Goal: Transaction & Acquisition: Purchase product/service

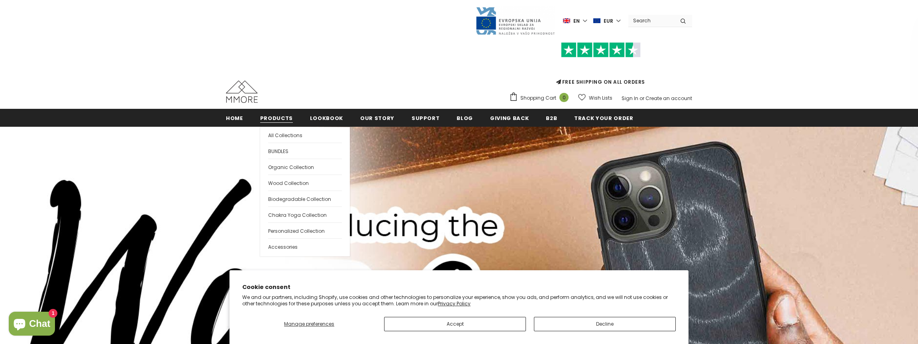
click at [275, 121] on span "Products" at bounding box center [276, 118] width 33 height 8
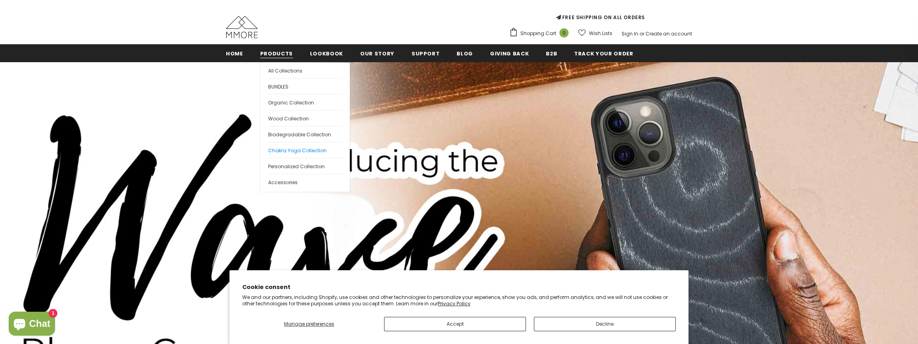
scroll to position [71, 0]
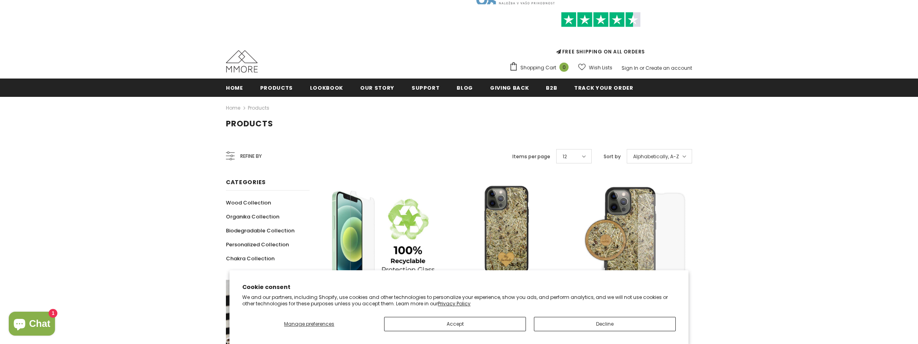
scroll to position [65, 0]
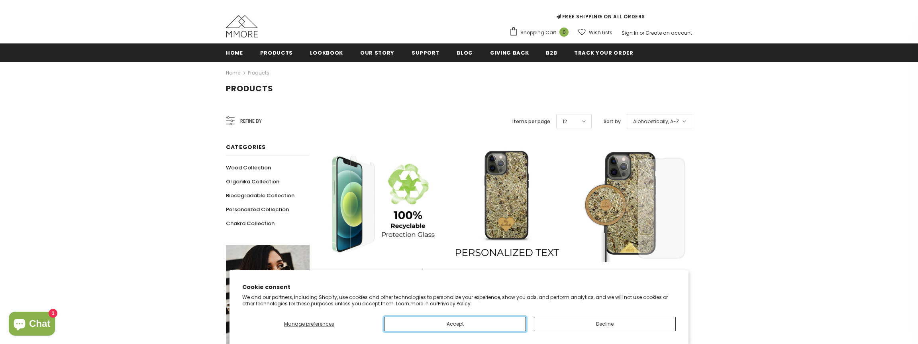
click at [479, 320] on button "Accept" at bounding box center [455, 324] width 142 height 14
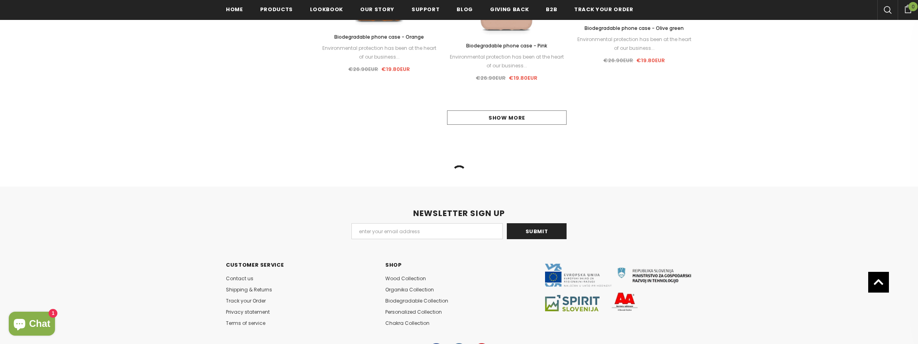
scroll to position [1641, 0]
